Goal: Find specific page/section: Find specific page/section

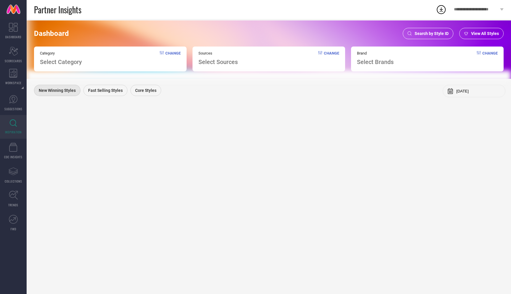
click at [435, 32] on span "Search by Style ID" at bounding box center [432, 33] width 34 height 5
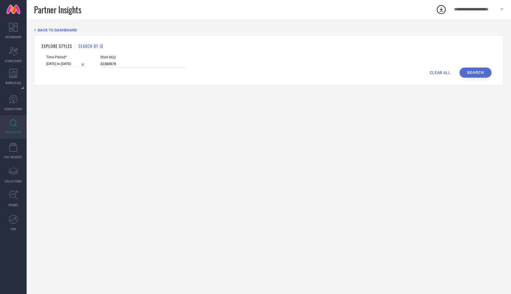
drag, startPoint x: 111, startPoint y: 64, endPoint x: 78, endPoint y: 63, distance: 32.8
click at [78, 63] on div "Time Period* [DATE] to [DATE] Style Id(s) 32380679" at bounding box center [269, 61] width 446 height 12
paste input "36"
type input "32380636"
click at [479, 70] on button "Search" at bounding box center [476, 72] width 32 height 10
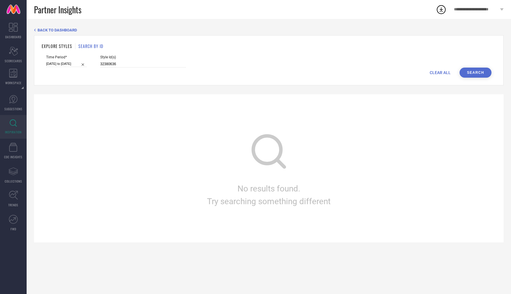
click at [64, 63] on input "[DATE] to [DATE]" at bounding box center [66, 64] width 41 height 6
select select "2"
select select "2025"
select select "3"
select select "2025"
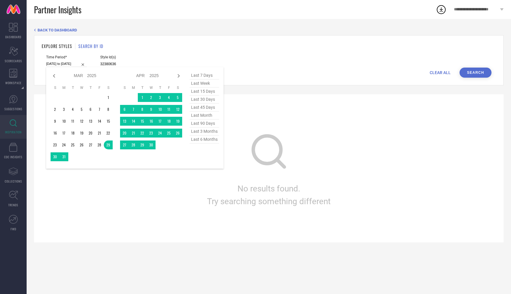
click at [203, 140] on span "last 6 months" at bounding box center [205, 139] width 30 height 8
type input "[DATE] to [DATE]"
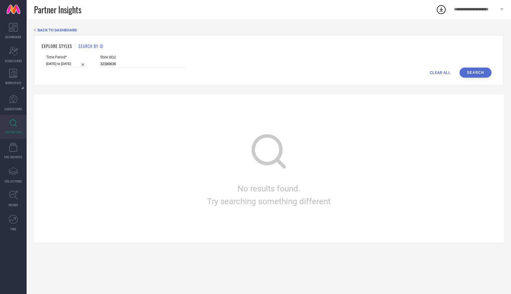
click at [481, 73] on button "Search" at bounding box center [476, 72] width 32 height 10
click at [114, 60] on div "Style Id(s) 32380636" at bounding box center [143, 61] width 86 height 12
click at [114, 62] on input "32380636" at bounding box center [143, 64] width 86 height 7
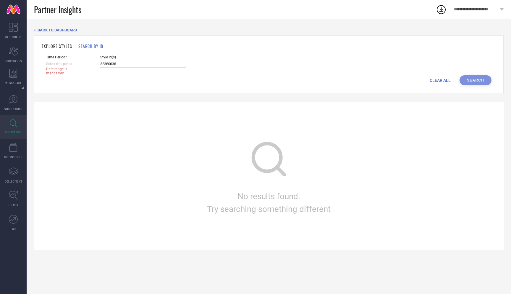
select select "7"
select select "2025"
select select "8"
select select "2025"
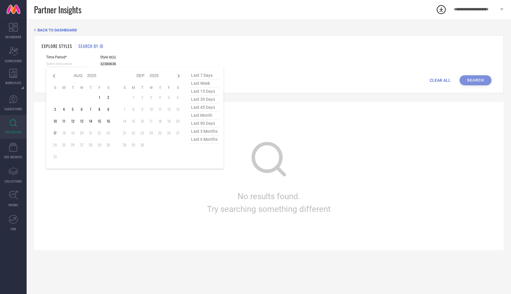
click at [67, 62] on input at bounding box center [66, 64] width 41 height 6
click at [205, 125] on span "last 90 days" at bounding box center [205, 123] width 30 height 8
type input "[DATE] to [DATE]"
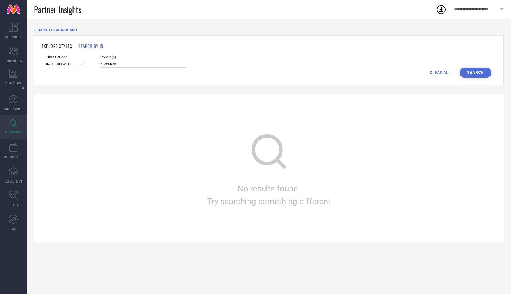
click at [122, 65] on input "32380636" at bounding box center [143, 64] width 86 height 7
click at [100, 65] on input "32380636" at bounding box center [143, 64] width 86 height 7
click at [475, 75] on button "Search" at bounding box center [476, 72] width 32 height 10
drag, startPoint x: 115, startPoint y: 65, endPoint x: 81, endPoint y: 65, distance: 33.7
click at [81, 65] on div "Time Period* [DATE] to [DATE] Style Id(s) 32380636" at bounding box center [269, 61] width 446 height 12
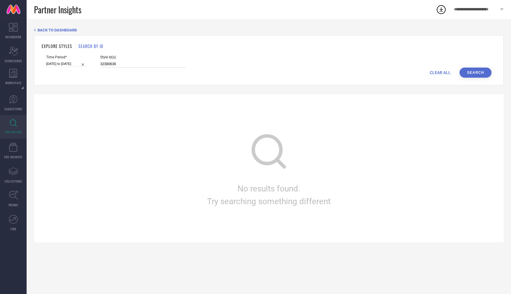
paste input "55"
type input "32380655"
click at [478, 72] on button "Search" at bounding box center [476, 72] width 32 height 10
